Goal: Task Accomplishment & Management: Complete application form

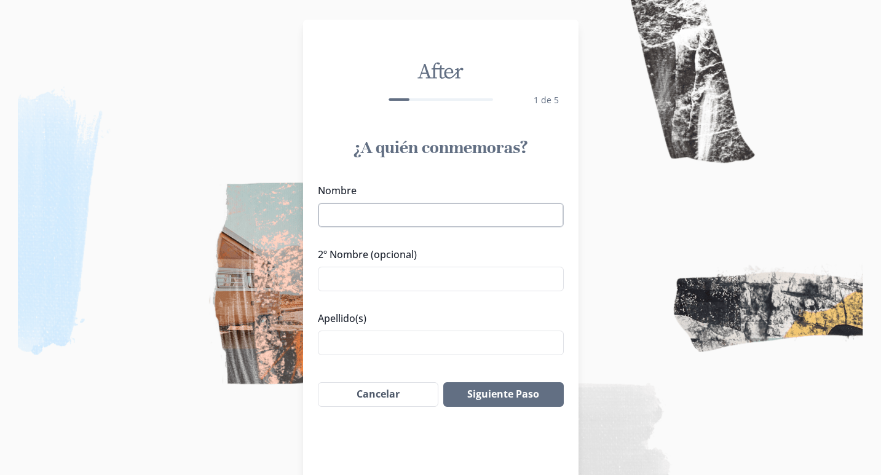
click at [371, 217] on input "Nombre" at bounding box center [441, 215] width 246 height 25
drag, startPoint x: 392, startPoint y: 215, endPoint x: 540, endPoint y: 212, distance: 147.6
click at [540, 212] on input "[PERSON_NAME][GEOGRAPHIC_DATA]" at bounding box center [441, 215] width 246 height 25
type input "[PERSON_NAME]"
click at [341, 286] on input "2º Nombre (opcional)" at bounding box center [441, 279] width 246 height 25
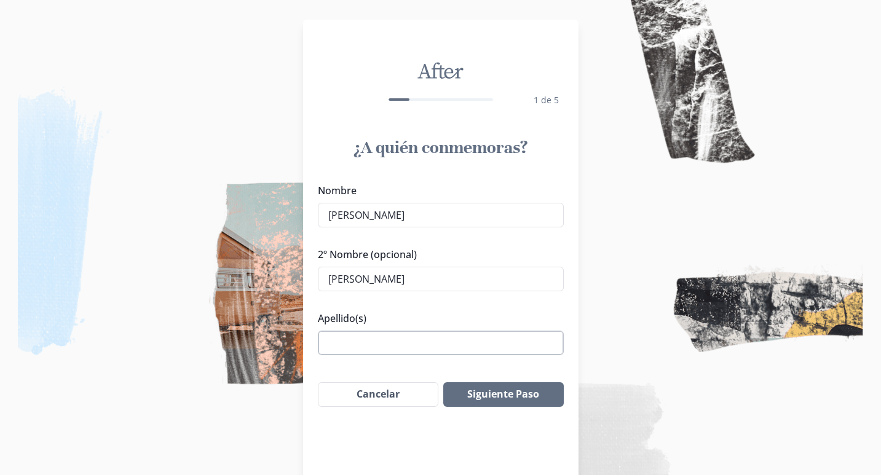
type input "[PERSON_NAME]"
click at [342, 339] on input "Apellido(s)" at bounding box center [441, 343] width 246 height 25
type input "VALENCIA [GEOGRAPHIC_DATA]"
drag, startPoint x: 367, startPoint y: 213, endPoint x: 399, endPoint y: 218, distance: 32.4
click at [399, 218] on input "[PERSON_NAME]" at bounding box center [441, 215] width 246 height 25
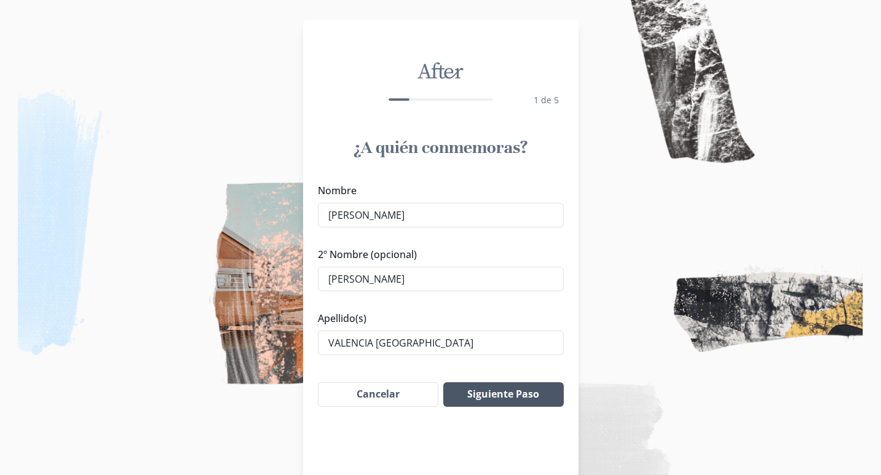
type input "[PERSON_NAME]"
click at [507, 398] on button "Siguiente Paso" at bounding box center [503, 394] width 120 height 25
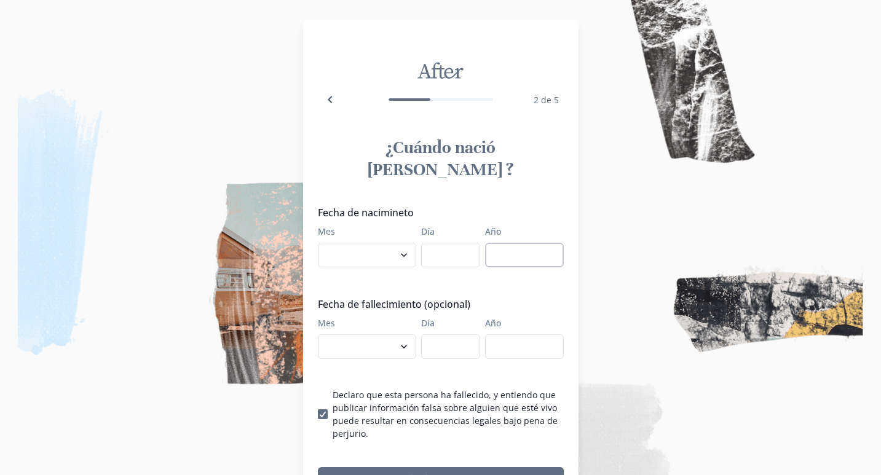
click at [513, 243] on input "Año" at bounding box center [524, 255] width 79 height 25
type input "2007"
click at [353, 334] on select "enero febrero marzo abril mayo junio julio agosto septiembre octubre noviembre …" at bounding box center [367, 346] width 98 height 25
select select "9"
click at [318, 334] on select "enero febrero marzo abril mayo junio julio agosto septiembre octubre noviembre …" at bounding box center [367, 346] width 98 height 25
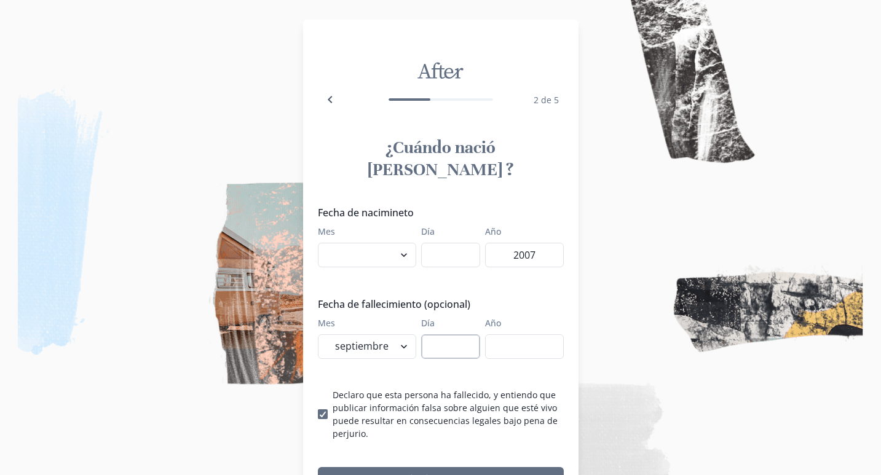
click at [449, 334] on input "Día" at bounding box center [450, 346] width 59 height 25
type input "19"
click at [513, 334] on input "Año" at bounding box center [524, 346] width 79 height 25
type input "2005"
click at [443, 467] on button "Siguiente Paso" at bounding box center [441, 479] width 246 height 25
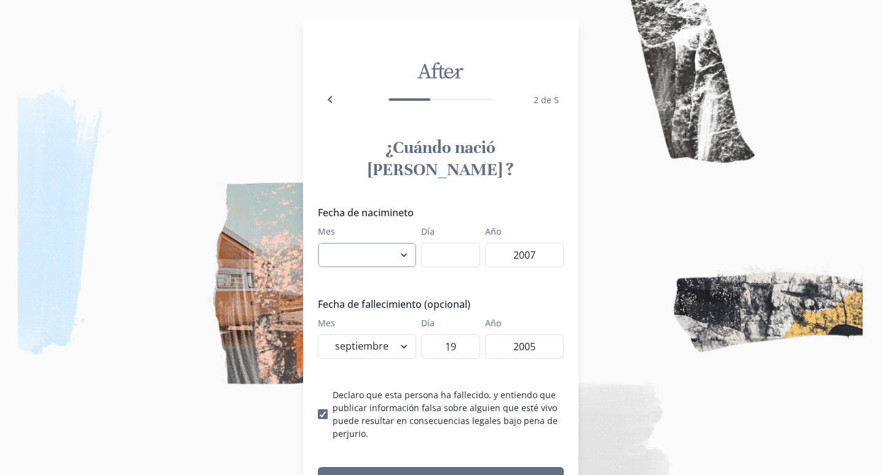
click at [405, 243] on select "enero febrero marzo abril mayo junio julio agosto septiembre octubre noviembre …" at bounding box center [367, 255] width 98 height 25
select select "8"
click at [318, 243] on select "enero febrero marzo abril mayo junio julio agosto septiembre octubre noviembre …" at bounding box center [367, 255] width 98 height 25
click at [448, 243] on input "Día" at bounding box center [450, 255] width 59 height 25
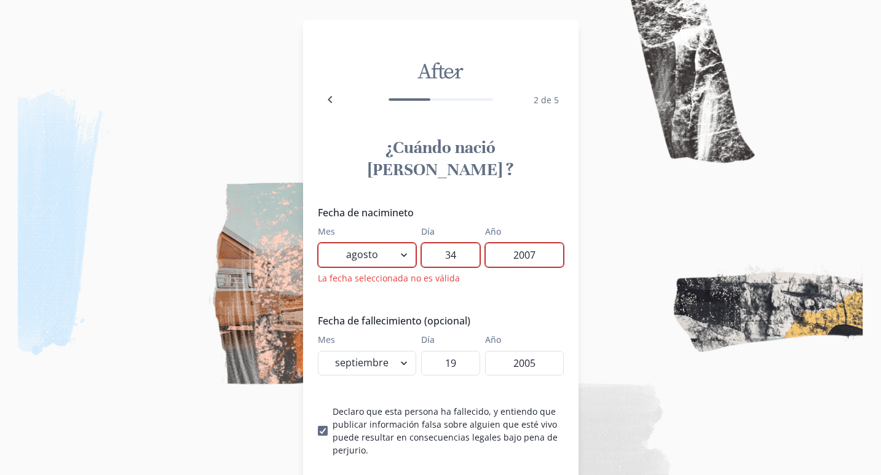
click at [531, 290] on div "Fecha de nacimineto Mes enero febrero marzo [PERSON_NAME] [PERSON_NAME] septiem…" at bounding box center [441, 330] width 246 height 251
drag, startPoint x: 460, startPoint y: 234, endPoint x: 440, endPoint y: 234, distance: 20.9
click at [440, 243] on input "34" at bounding box center [450, 255] width 59 height 25
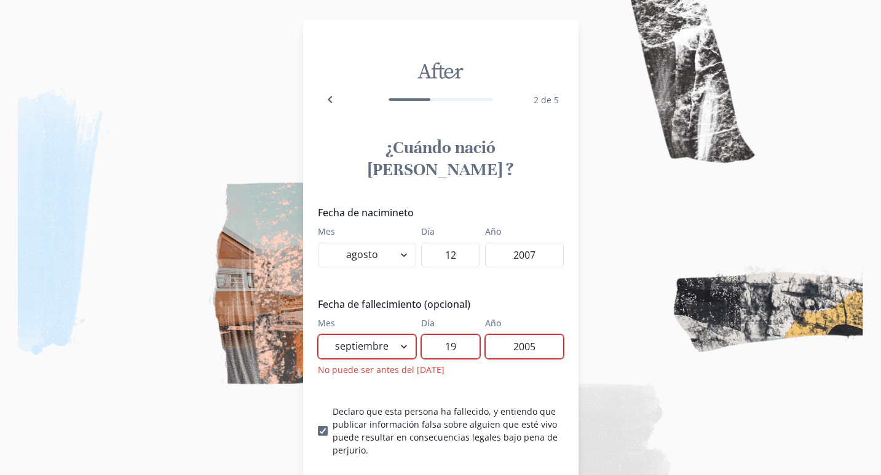
type input "12"
click at [505, 368] on div "Fecha de nacimineto Mes enero febrero marzo [PERSON_NAME] [PERSON_NAME] septiem…" at bounding box center [441, 330] width 246 height 251
click at [529, 334] on input "2005" at bounding box center [524, 346] width 79 height 25
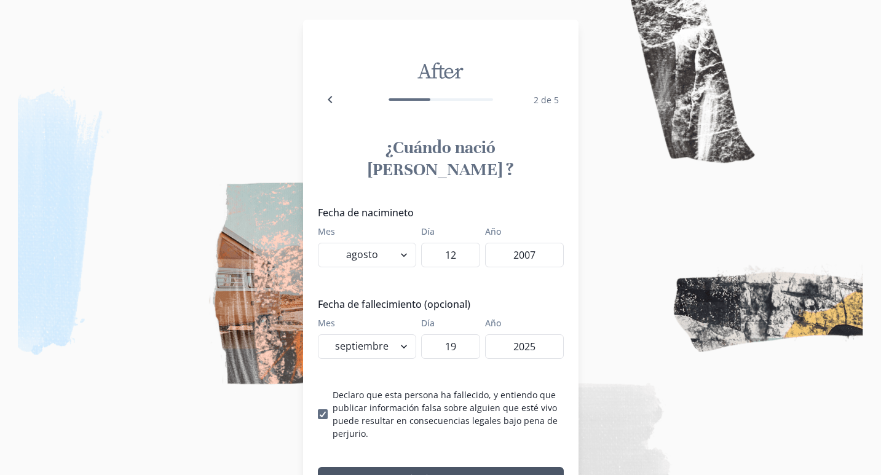
type input "2025"
click at [478, 467] on button "Siguiente Paso" at bounding box center [441, 479] width 246 height 25
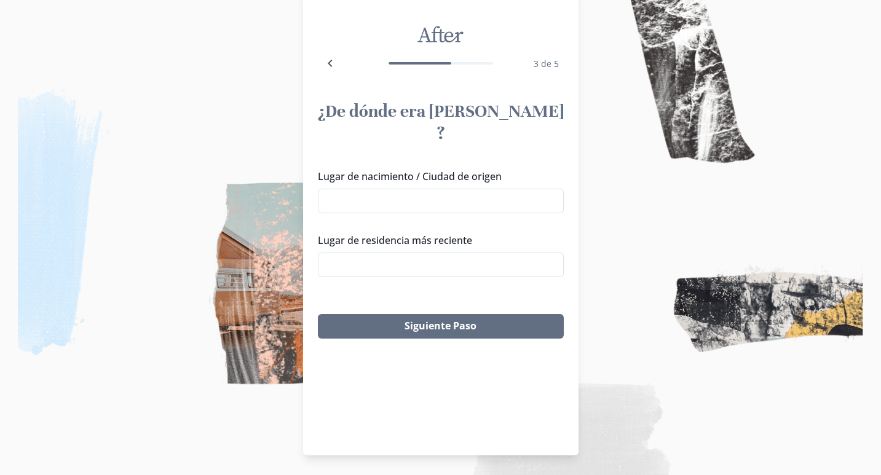
scroll to position [34, 0]
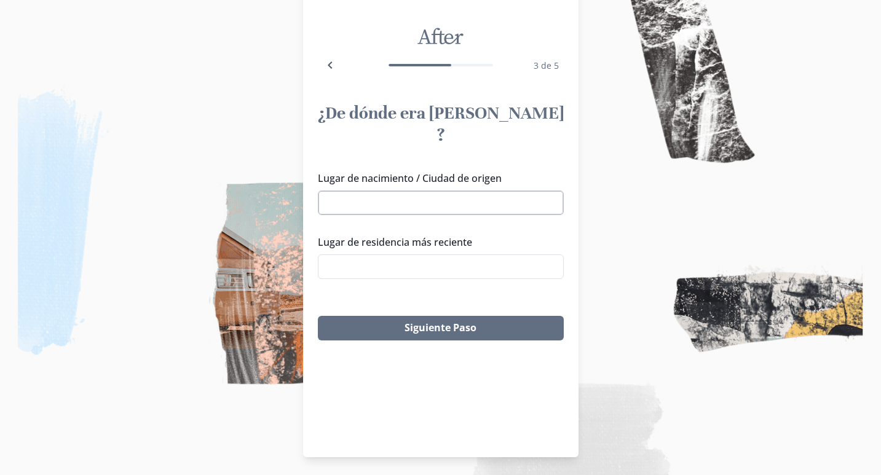
click at [427, 191] on input "Lugar de nacimiento / Ciudad de origen" at bounding box center [441, 203] width 246 height 25
click at [446, 205] on li "[GEOGRAPHIC_DATA], CDMX, [GEOGRAPHIC_DATA]" at bounding box center [440, 204] width 245 height 20
type input "[GEOGRAPHIC_DATA], CDMX, [GEOGRAPHIC_DATA]"
click at [415, 255] on input "Lugar de residencia más reciente" at bounding box center [441, 267] width 246 height 25
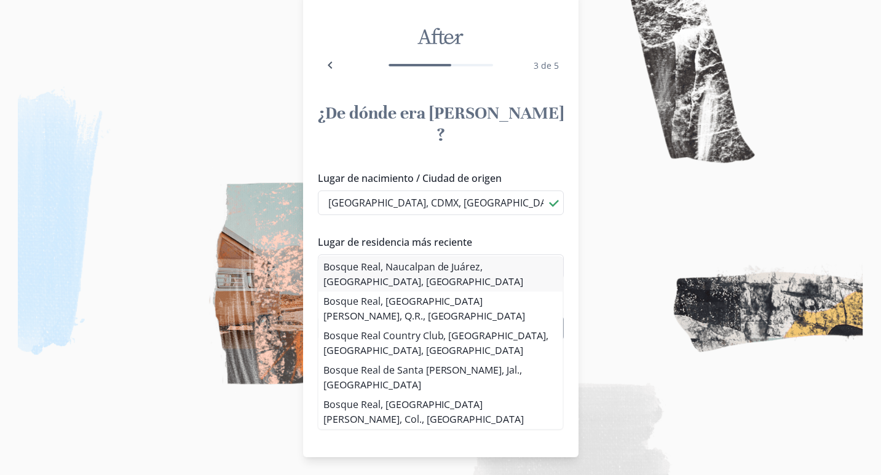
click at [452, 269] on div "Lugar de nacimiento / Ciudad de origen [GEOGRAPHIC_DATA][DEMOGRAPHIC_DATA], [GE…" at bounding box center [440, 230] width 275 height 128
click at [490, 269] on li "Bosque Real, Naucalpan de Juárez, [GEOGRAPHIC_DATA], [GEOGRAPHIC_DATA]" at bounding box center [440, 274] width 245 height 34
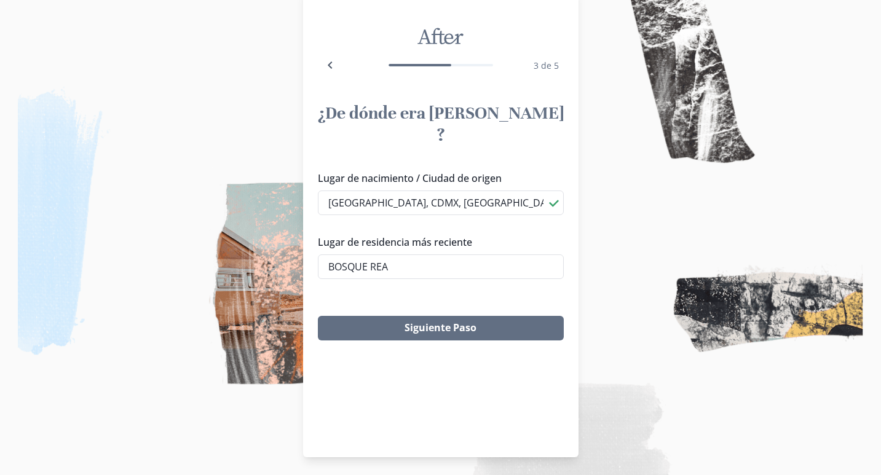
type input "Bosque Real, Naucalpan de Juárez, [GEOGRAPHIC_DATA], [GEOGRAPHIC_DATA]"
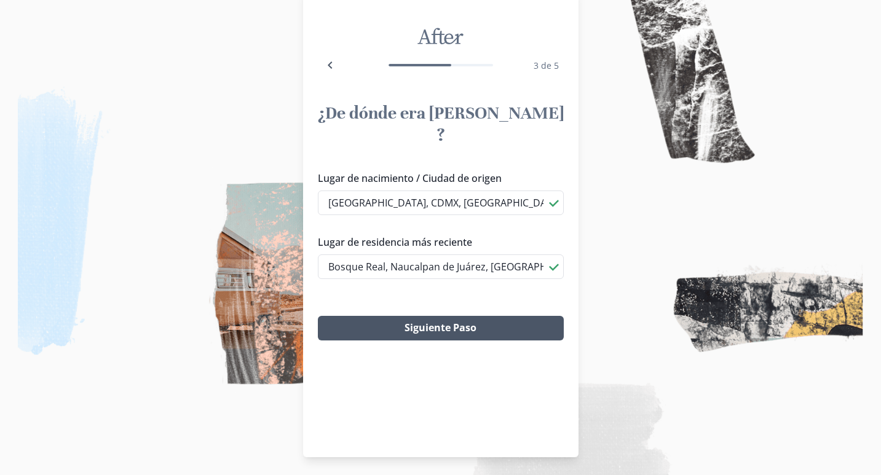
click at [443, 316] on button "Siguiente Paso" at bounding box center [441, 328] width 246 height 25
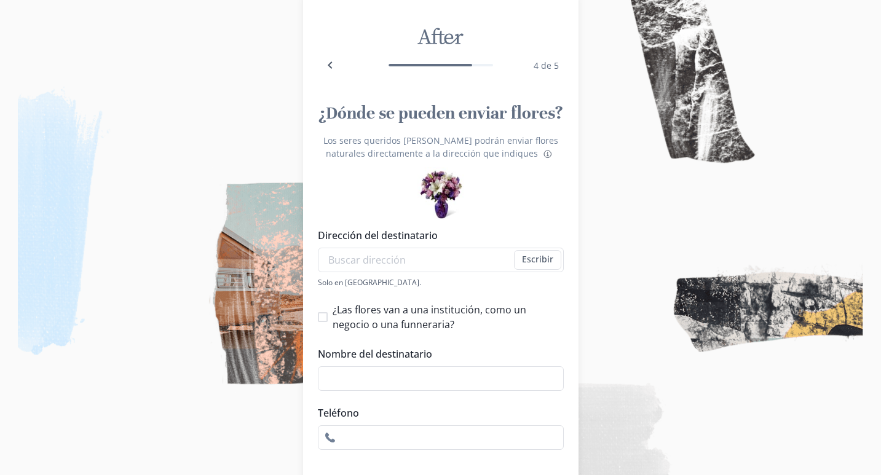
scroll to position [119, 0]
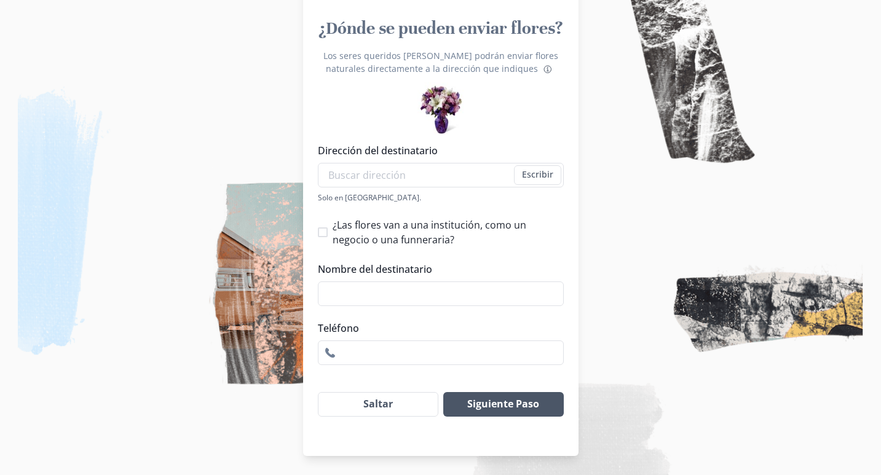
click at [525, 407] on button "Siguiente Paso" at bounding box center [503, 404] width 120 height 25
click at [423, 173] on input "Dirección del destinatario" at bounding box center [441, 175] width 246 height 25
